Goal: Find specific page/section: Find specific page/section

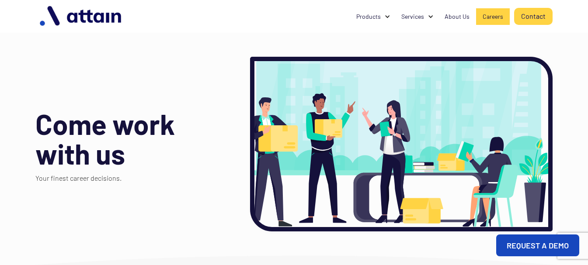
click at [489, 13] on div "Careers" at bounding box center [493, 16] width 21 height 9
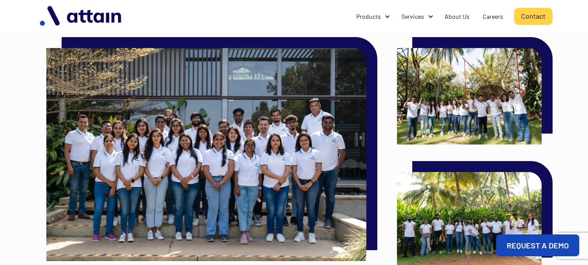
scroll to position [937, 0]
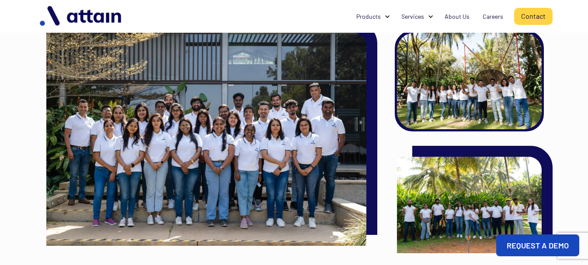
click at [497, 84] on img at bounding box center [469, 81] width 145 height 97
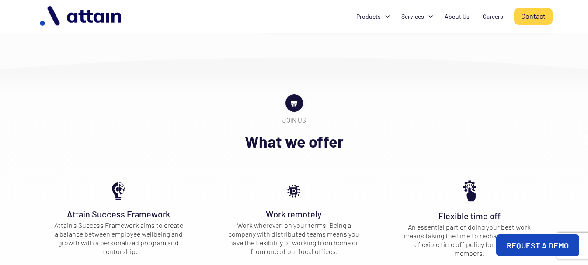
scroll to position [0, 0]
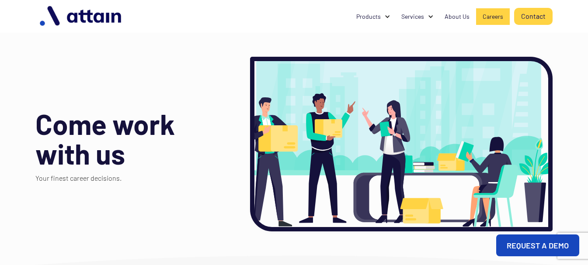
click at [489, 17] on div "Careers" at bounding box center [493, 16] width 21 height 9
click at [553, 241] on link "REQUEST A DEMO" at bounding box center [537, 246] width 83 height 22
